Goal: Task Accomplishment & Management: Complete application form

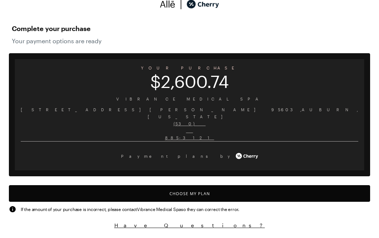
scroll to position [622, 0]
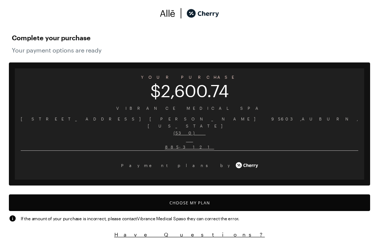
click at [201, 198] on button "Choose My Plan" at bounding box center [189, 202] width 361 height 17
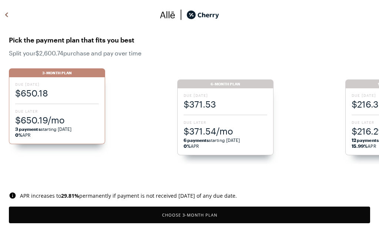
scroll to position [4, 0]
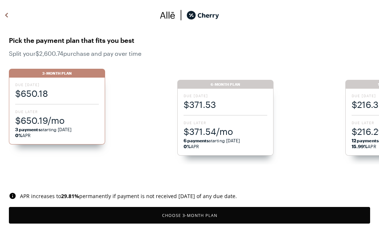
click at [229, 122] on span "Due Later" at bounding box center [225, 122] width 84 height 5
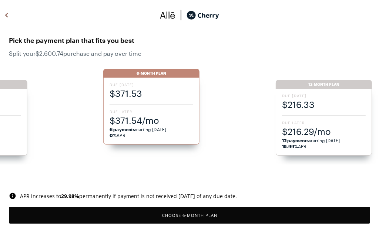
click at [201, 219] on button "Choose 6 -Month Plan" at bounding box center [189, 215] width 361 height 17
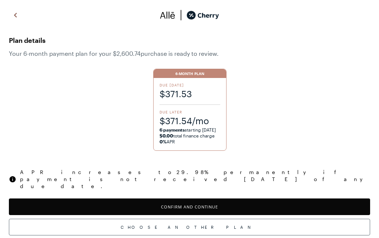
click at [209, 199] on button "Confirm and Continue" at bounding box center [189, 207] width 361 height 17
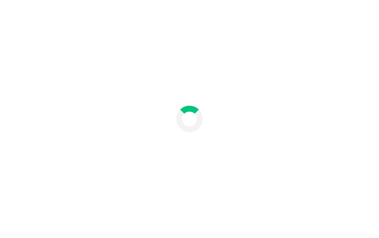
scroll to position [30, 0]
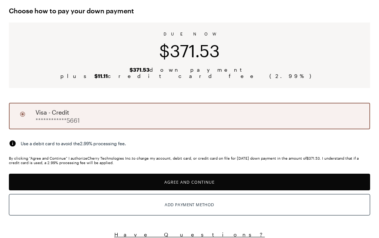
click at [203, 190] on button "Agree and Continue" at bounding box center [189, 182] width 361 height 17
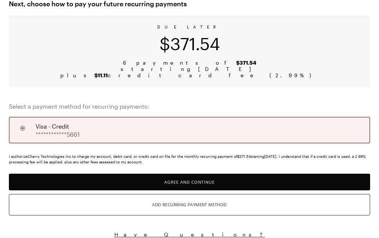
scroll to position [45, 0]
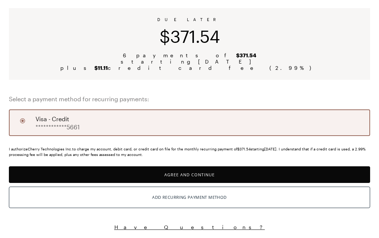
click at [196, 180] on button "Agree and Continue" at bounding box center [189, 174] width 361 height 17
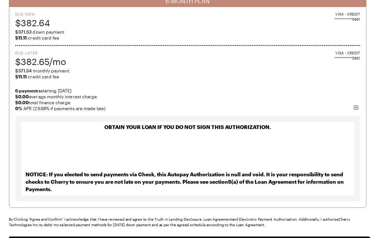
scroll to position [68, 0]
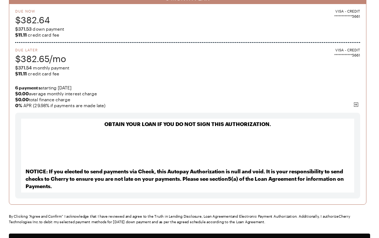
click at [214, 238] on button "Agree and Confirm" at bounding box center [189, 242] width 361 height 17
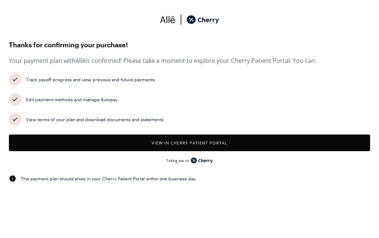
click at [241, 149] on button "View in Cherry patient portal" at bounding box center [189, 143] width 361 height 17
